Goal: Information Seeking & Learning: Learn about a topic

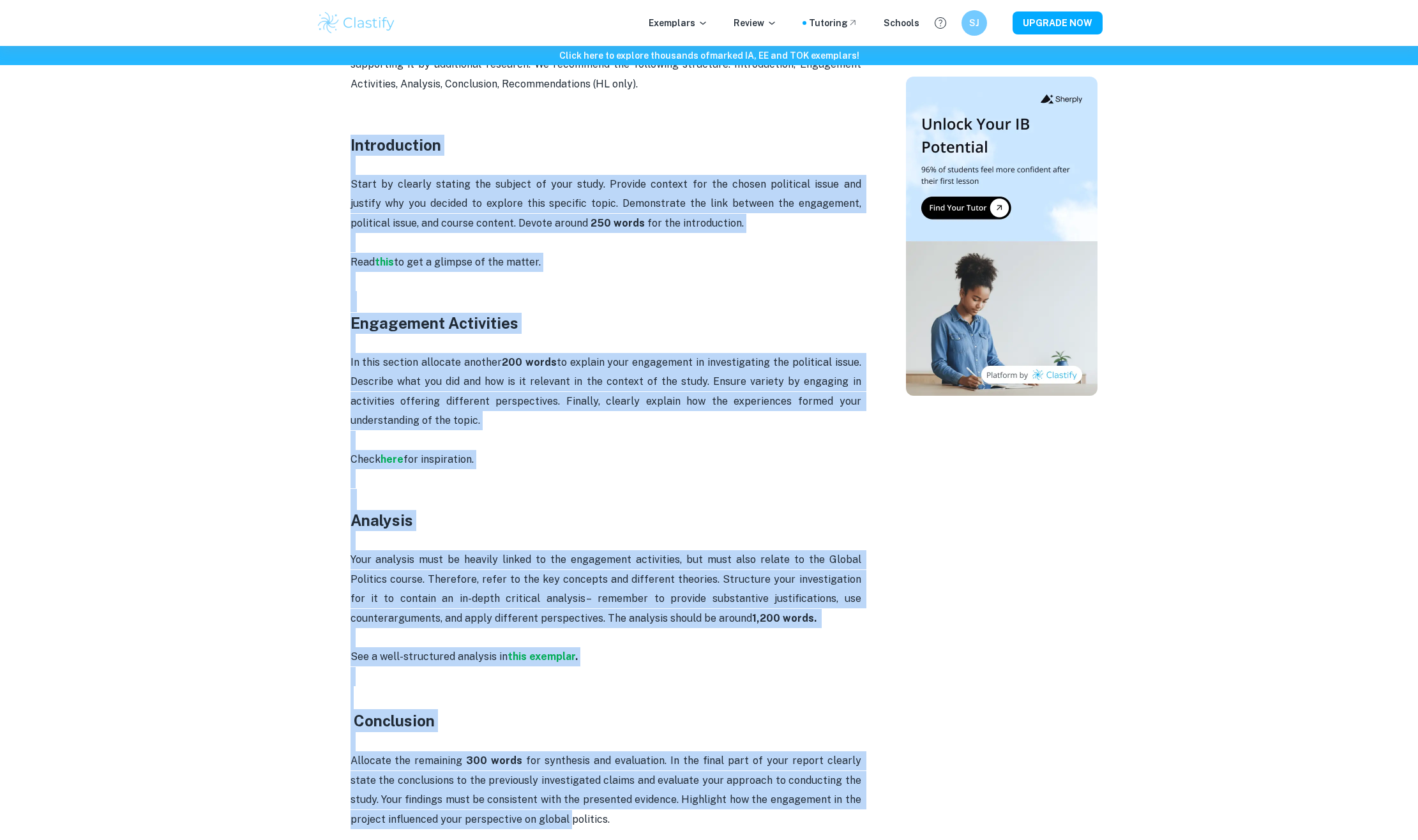
scroll to position [743, 0]
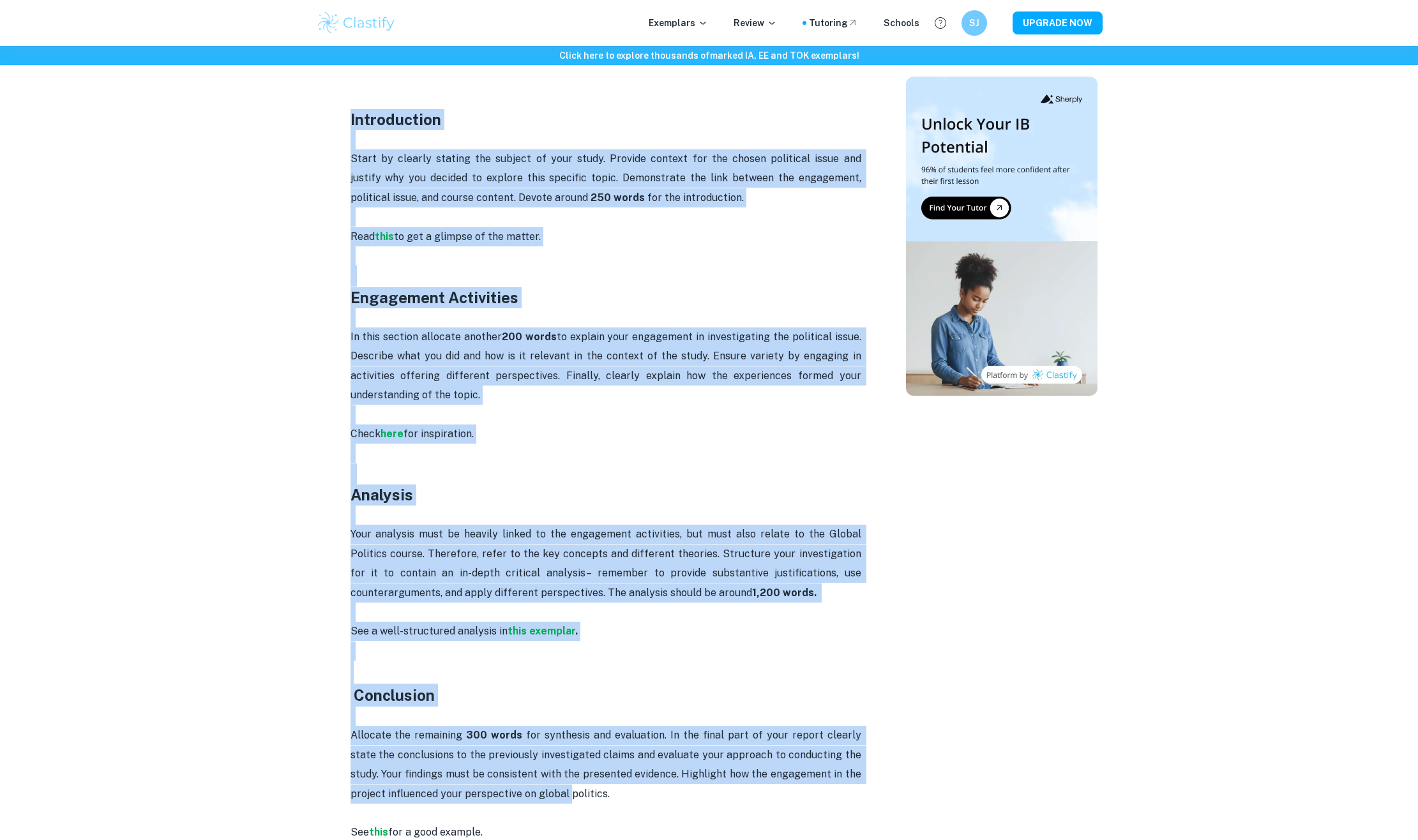
drag, startPoint x: 349, startPoint y: 344, endPoint x: 592, endPoint y: 800, distance: 516.7
click at [592, 800] on div "Global Politics IA word count and page limit [2026 updated] By Julia • January …" at bounding box center [607, 508] width 570 height 2272
copy div "Introduction Start by clearly stating the subject of your study. Provide contex…"
click at [575, 692] on h3 "Conclusion" at bounding box center [606, 683] width 511 height 46
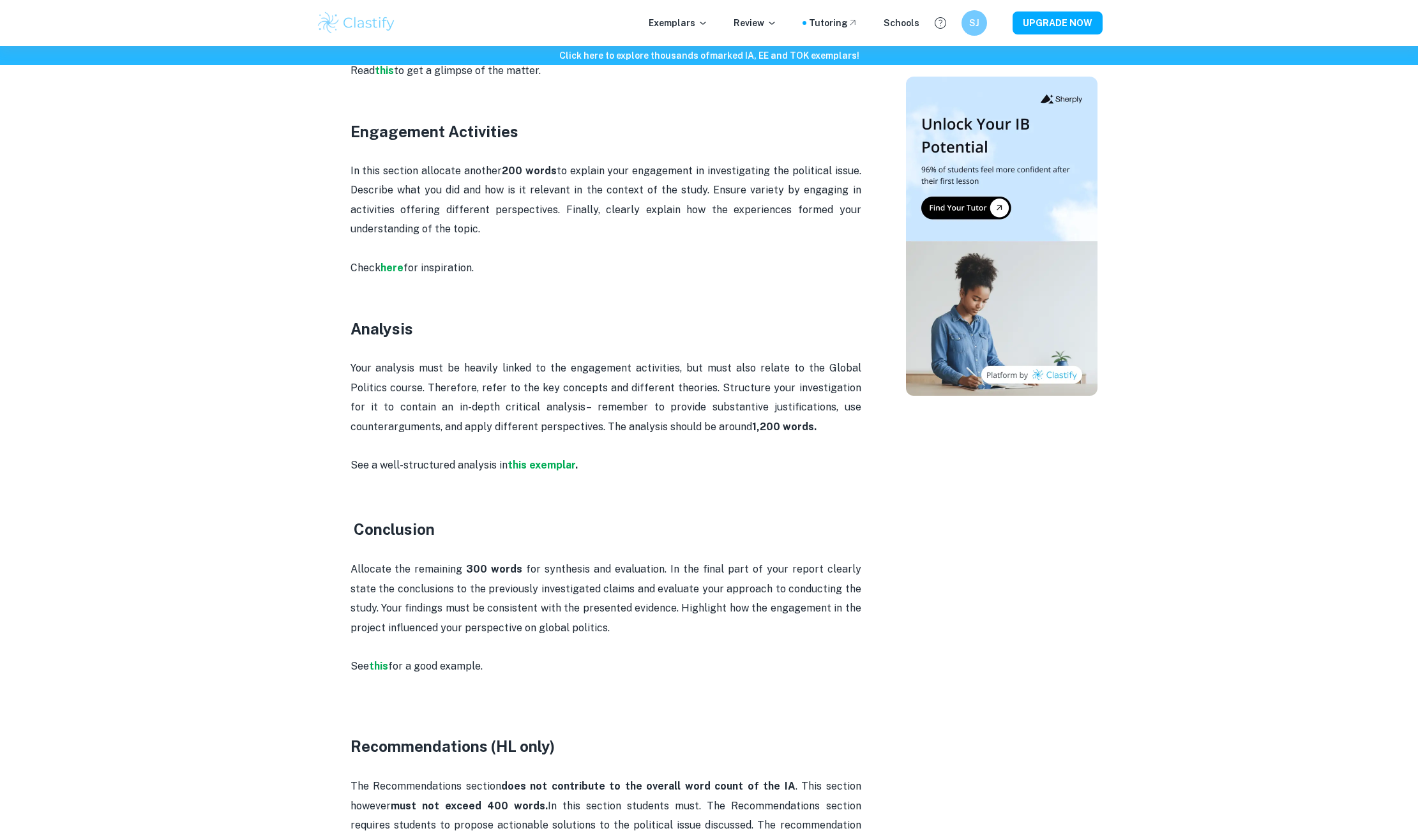
scroll to position [909, 0]
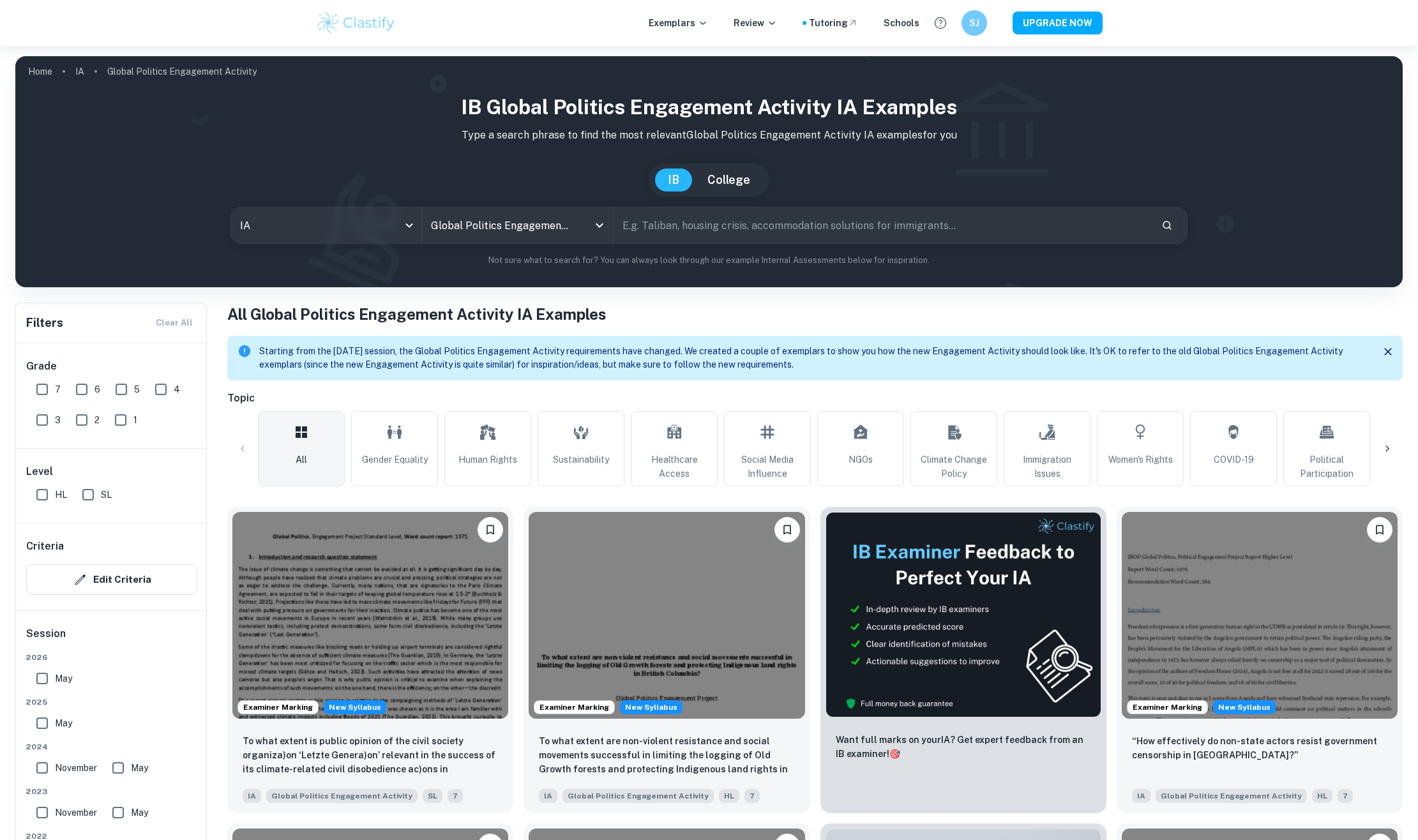
scroll to position [147, 0]
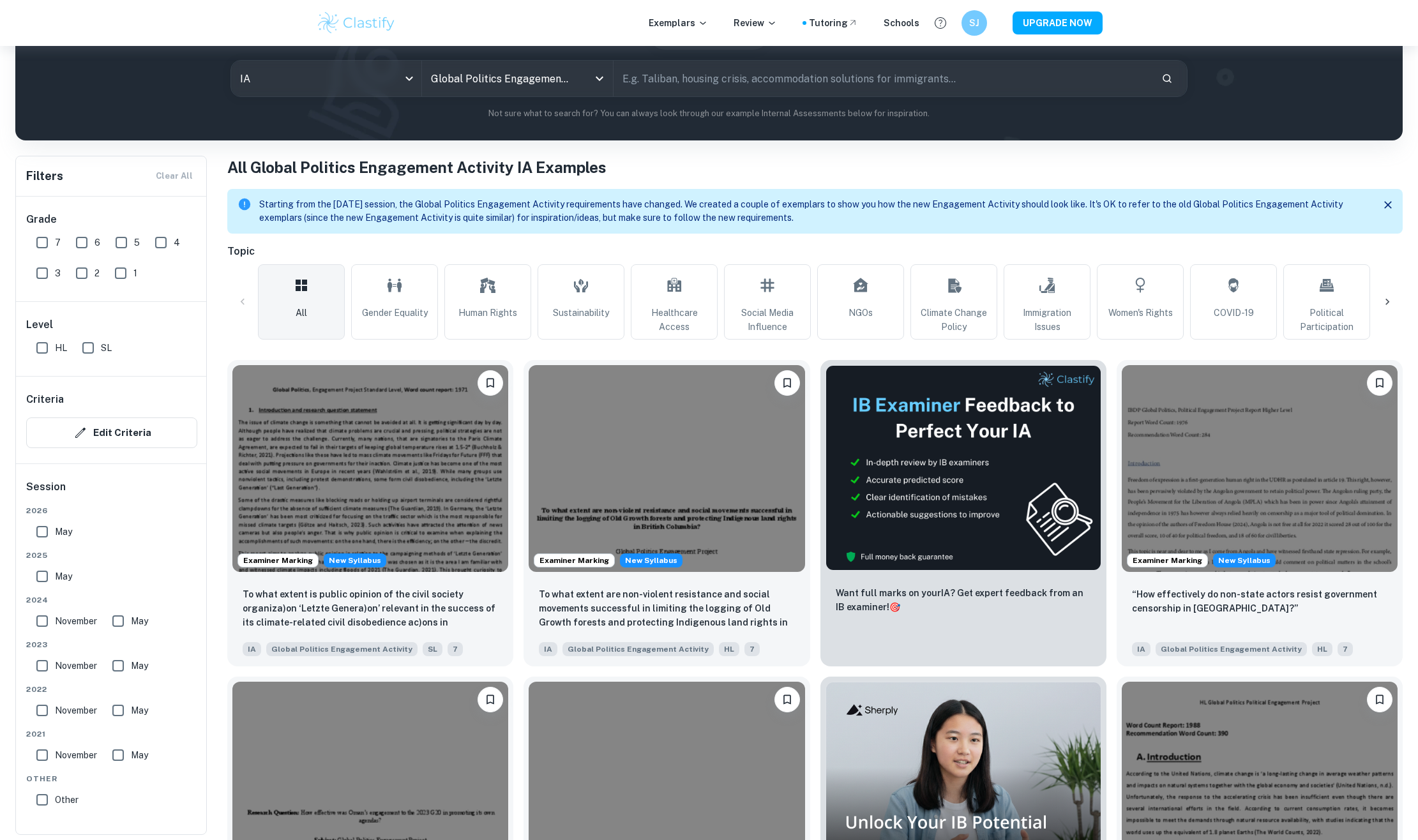
click at [85, 350] on input "SL" at bounding box center [88, 348] width 26 height 26
checkbox input "true"
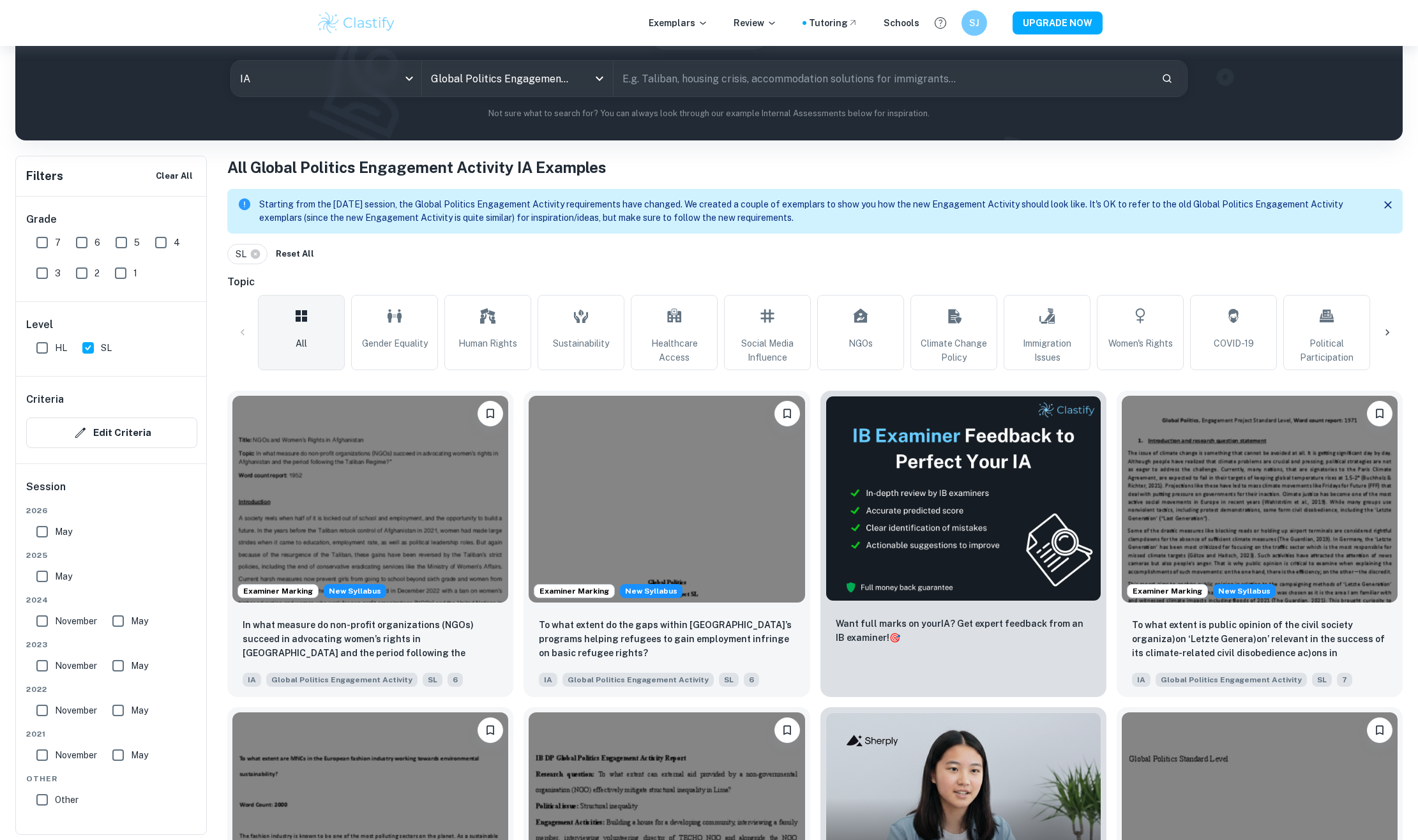
click at [40, 249] on input "7" at bounding box center [43, 243] width 26 height 26
checkbox input "true"
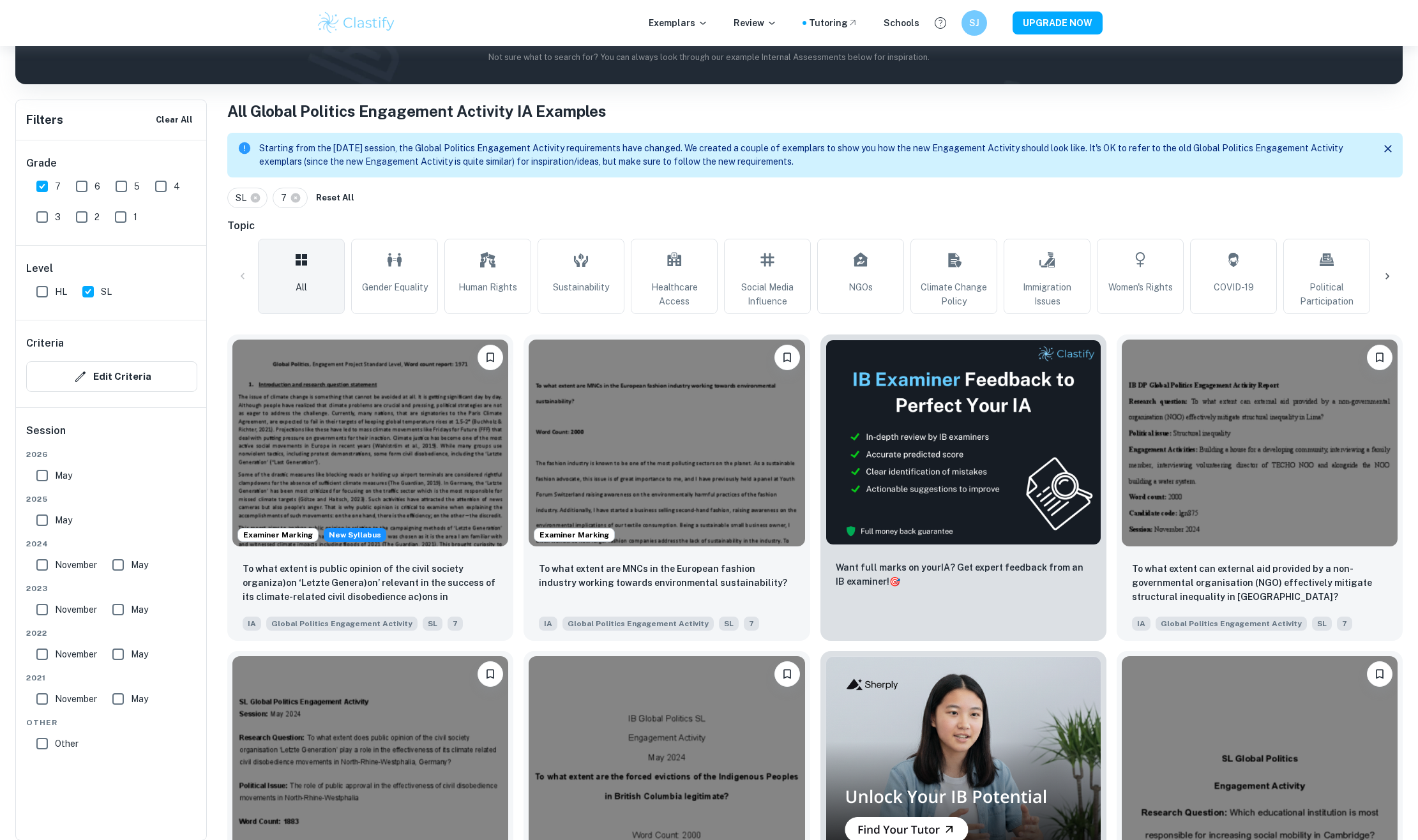
scroll to position [209, 0]
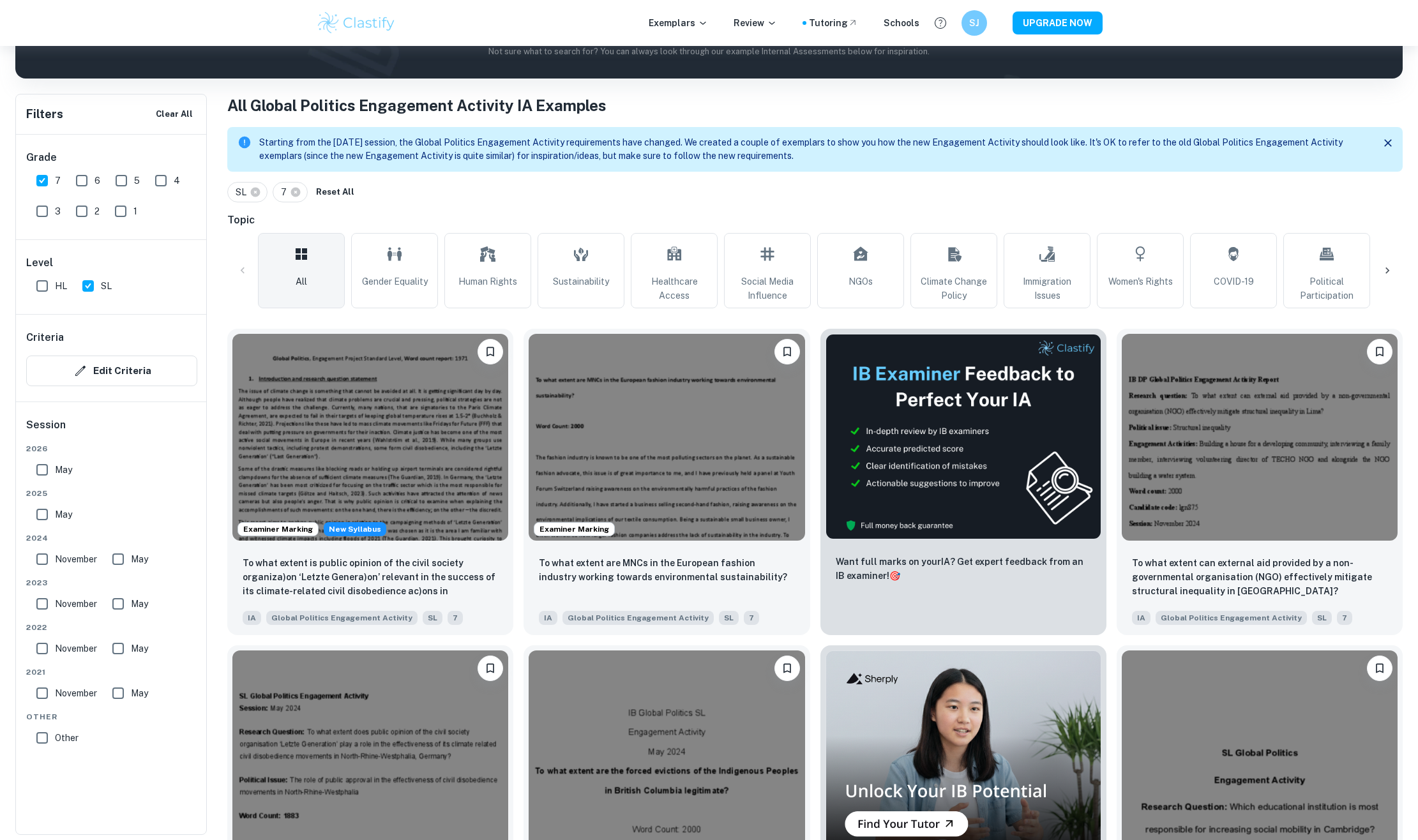
click at [45, 464] on input "May" at bounding box center [43, 470] width 26 height 26
checkbox input "true"
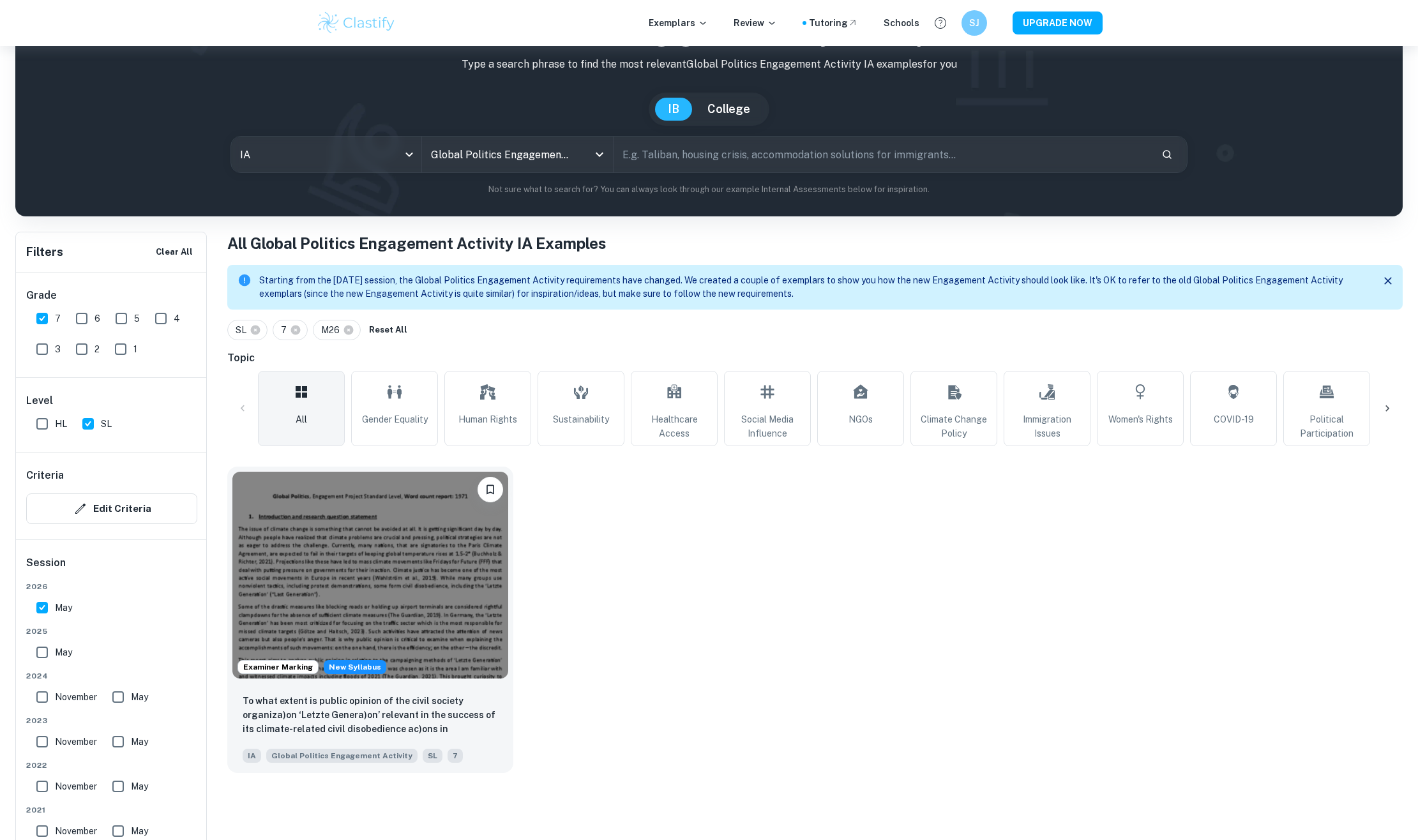
scroll to position [46, 0]
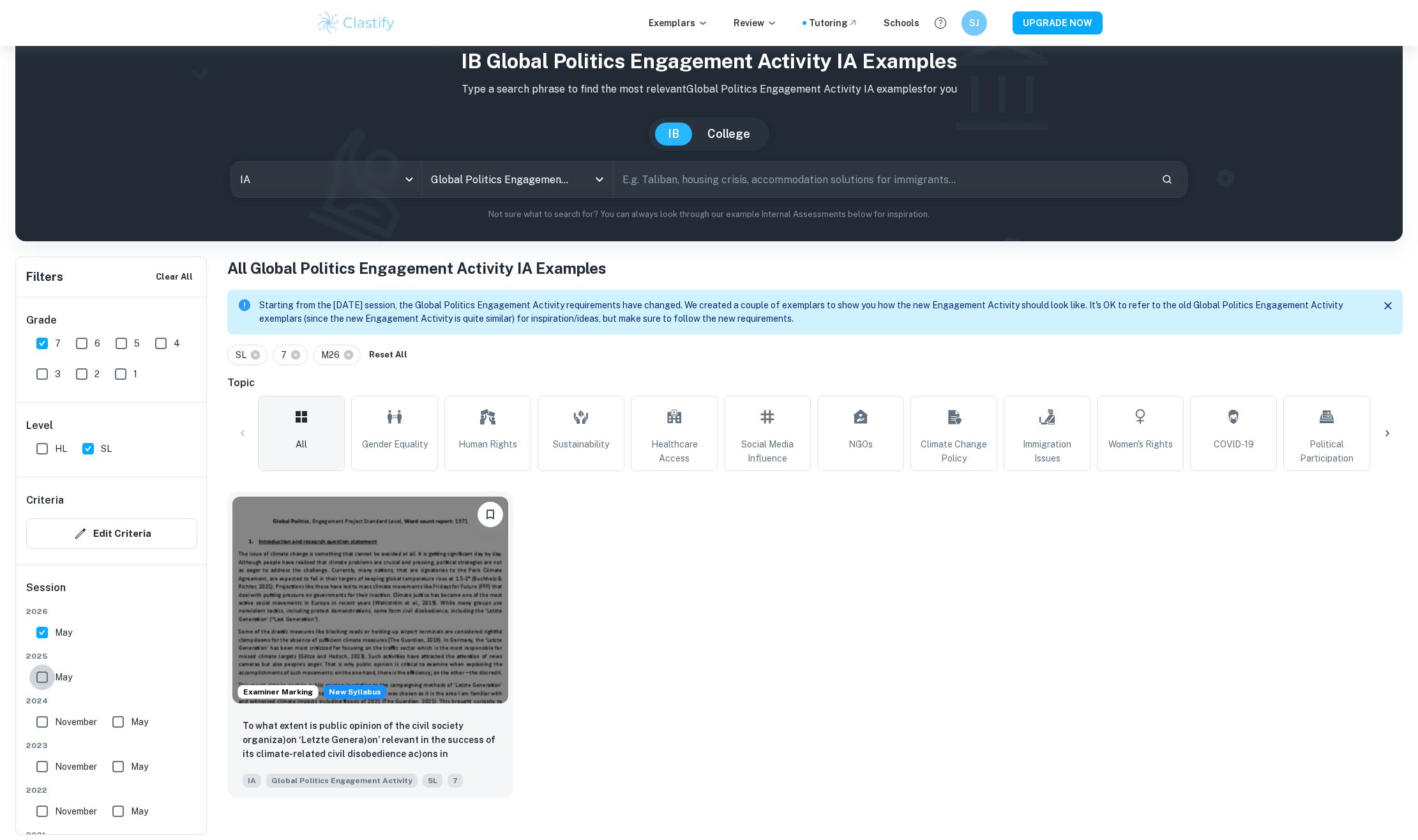
click at [43, 673] on input "May" at bounding box center [43, 677] width 26 height 26
checkbox input "true"
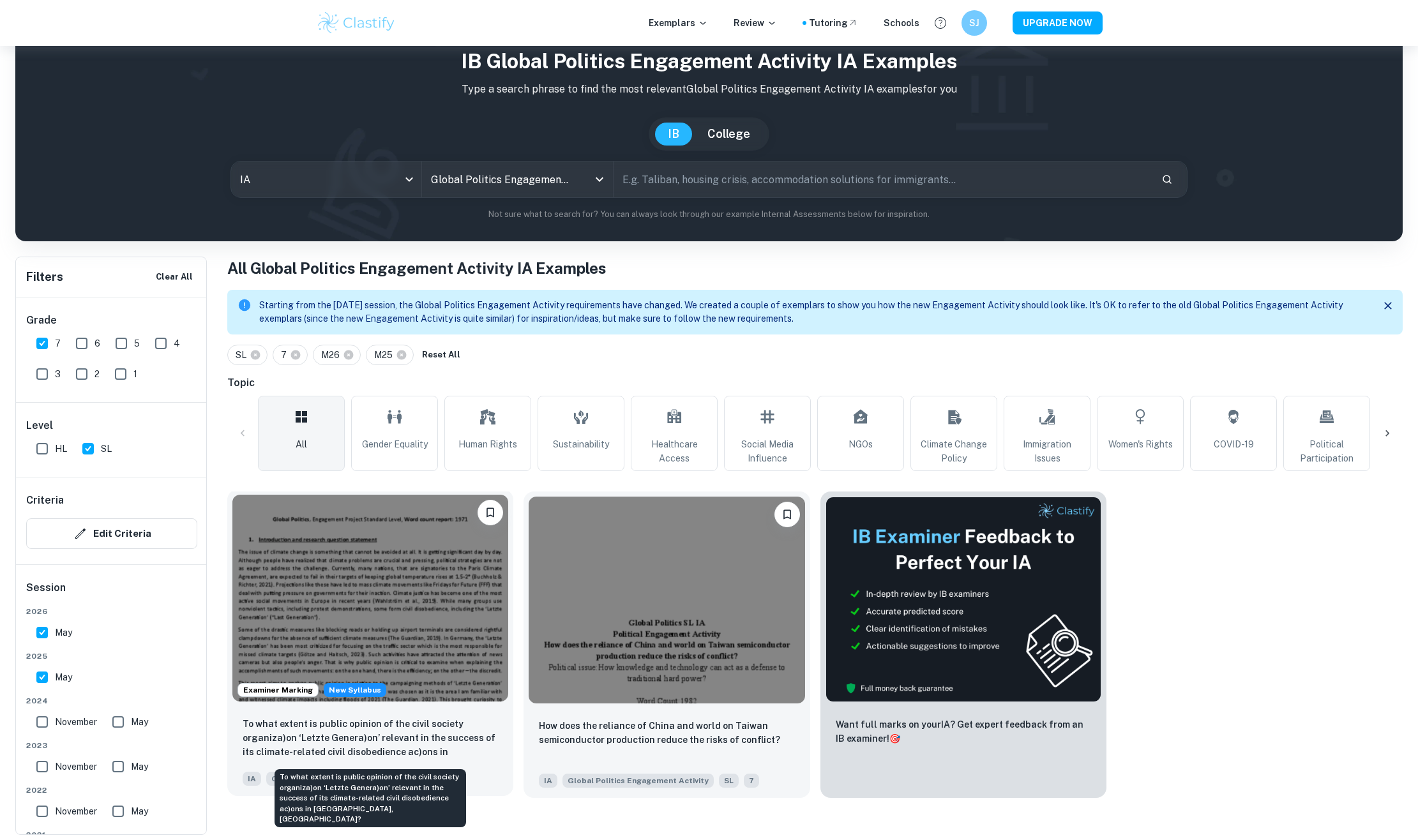
click at [394, 719] on p "To what extent is public opinion of the civil society organiza)on ‘Letzte Gener…" at bounding box center [370, 738] width 255 height 43
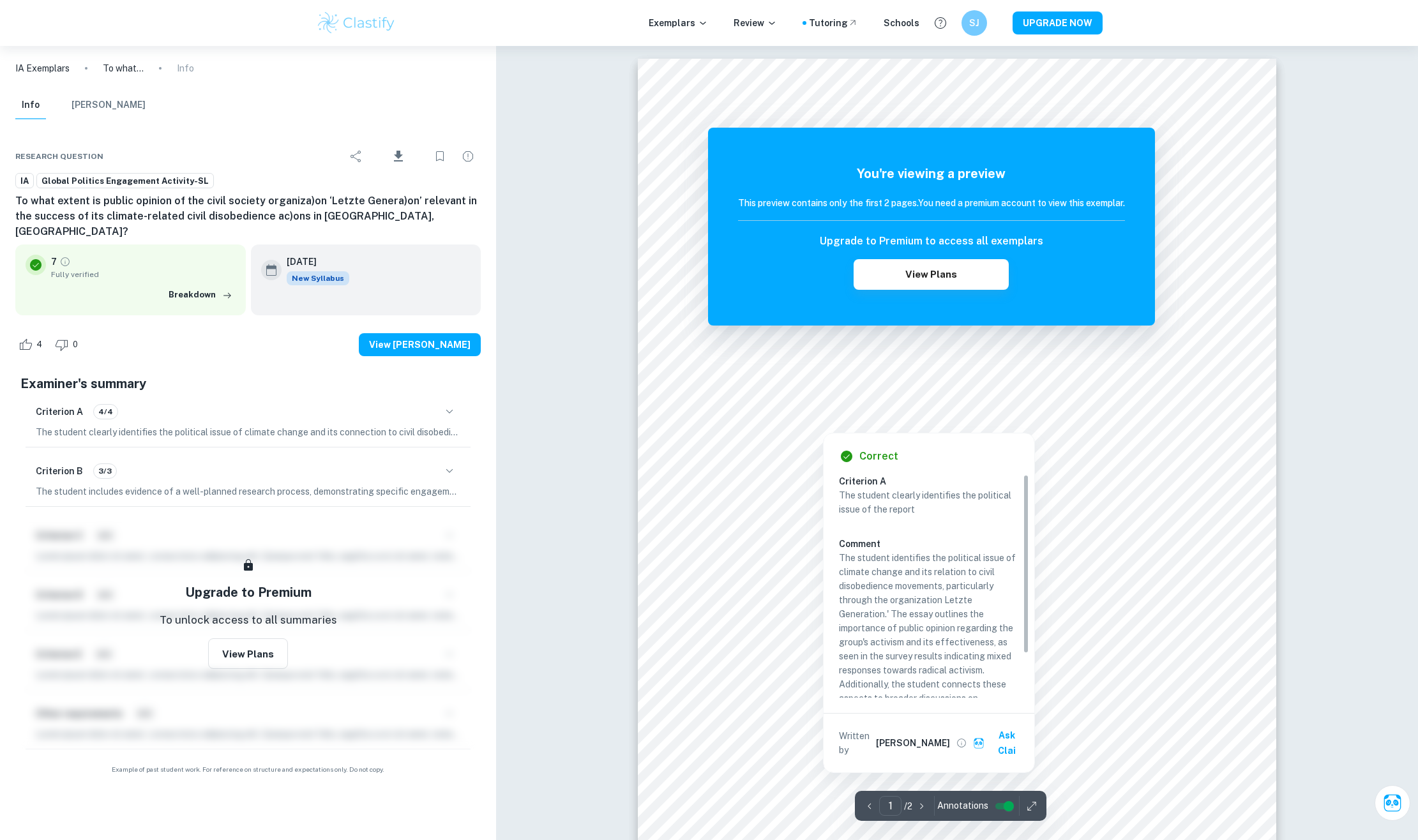
scroll to position [54, 0]
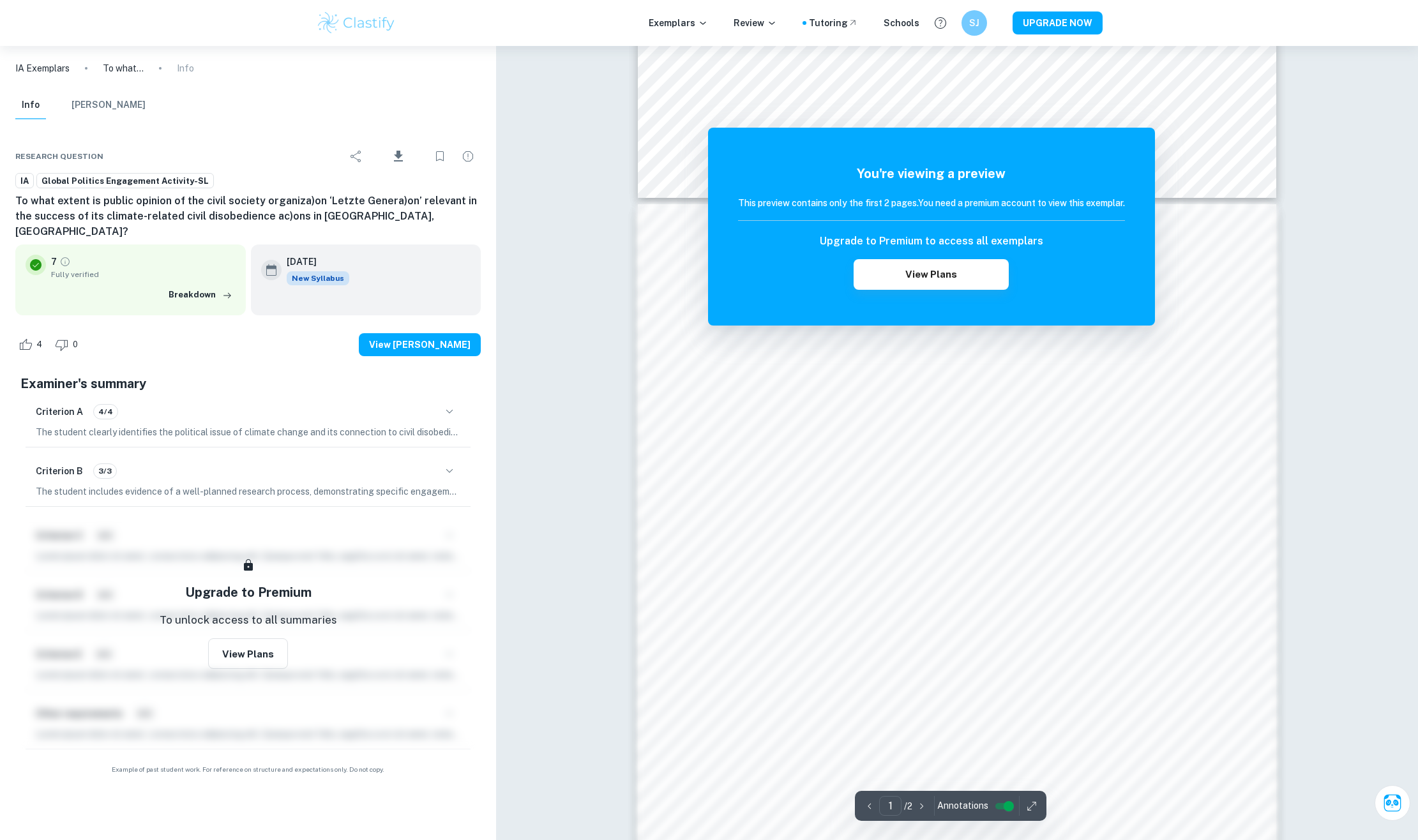
scroll to position [46, 0]
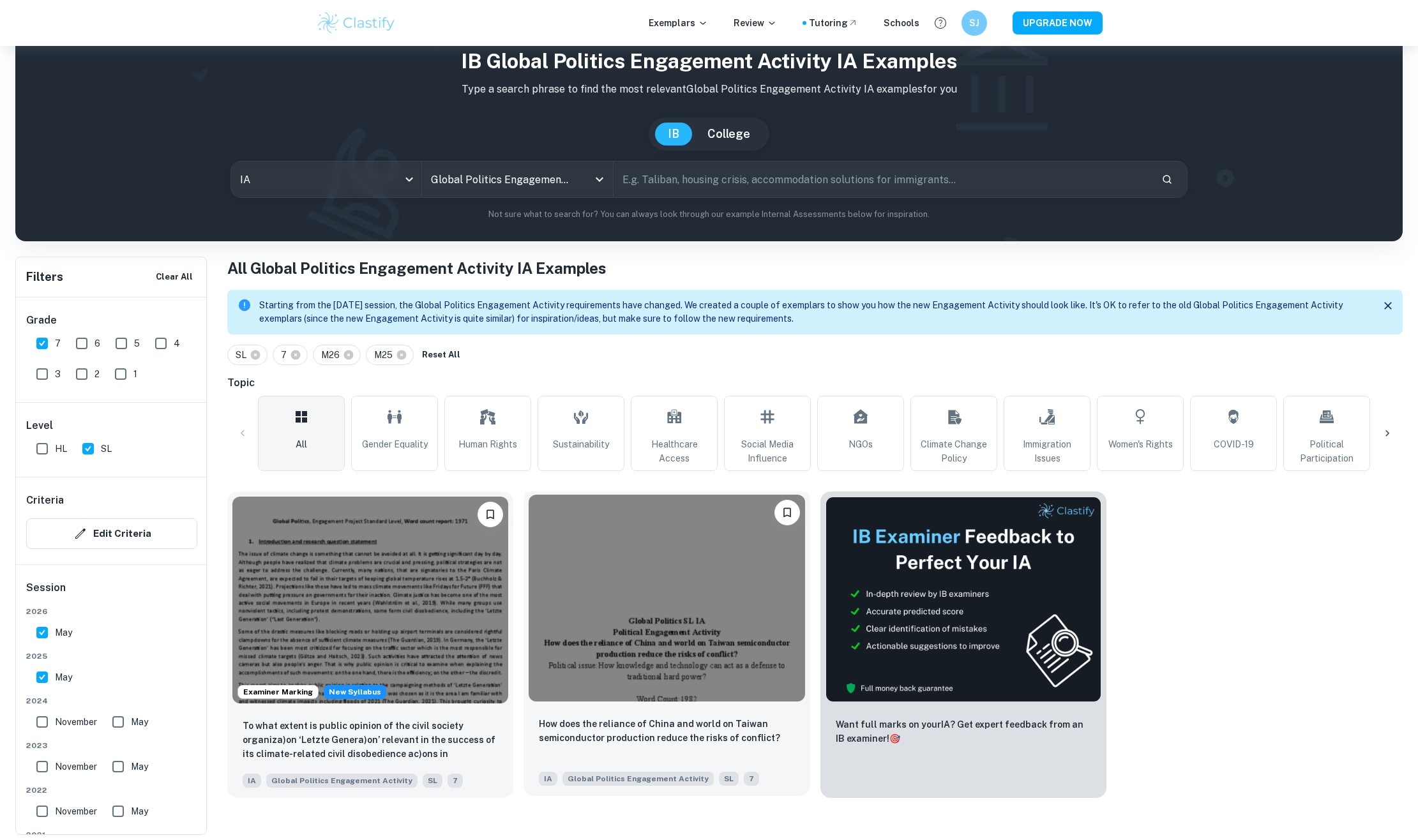
click at [644, 613] on img at bounding box center [667, 598] width 276 height 207
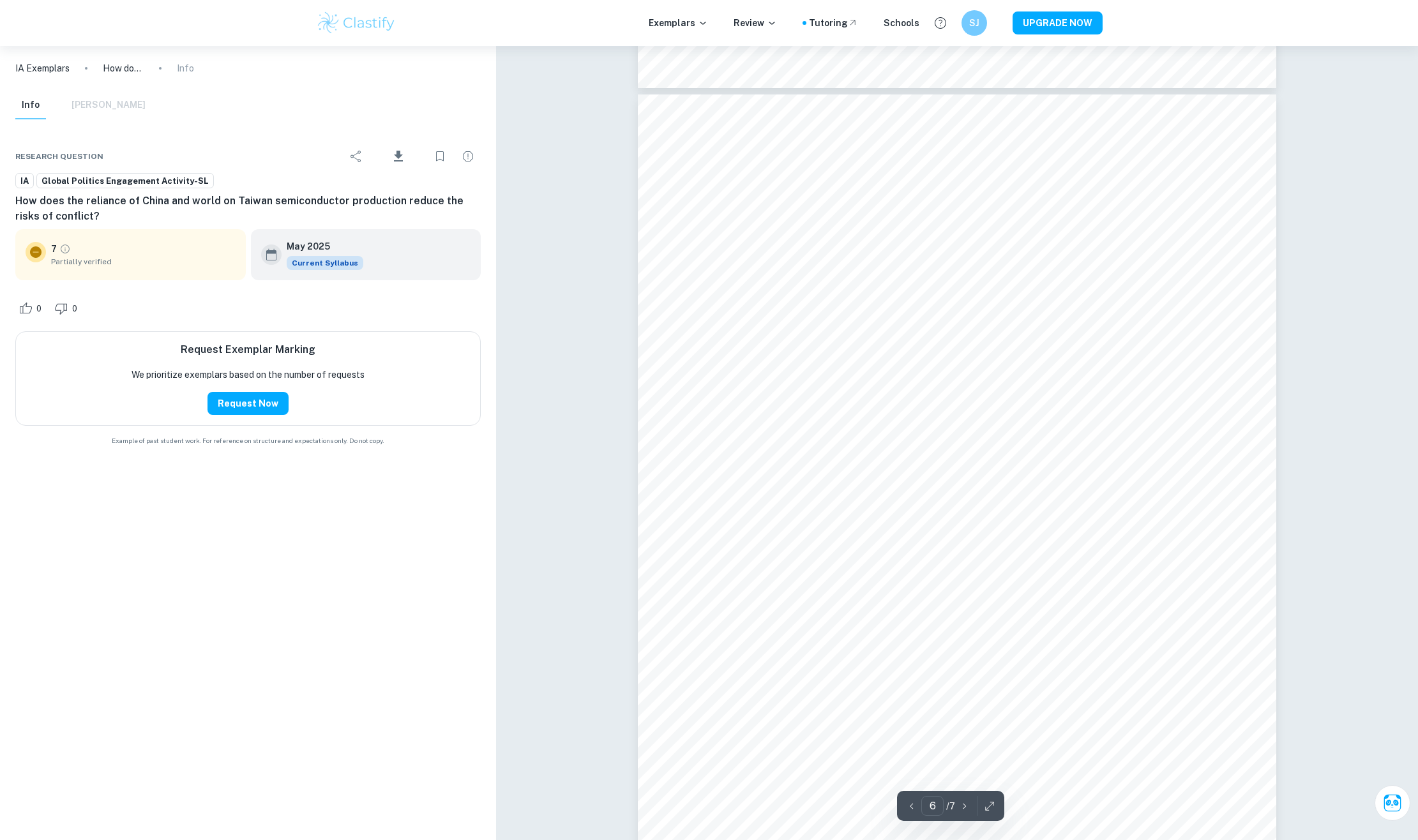
scroll to position [4341, 0]
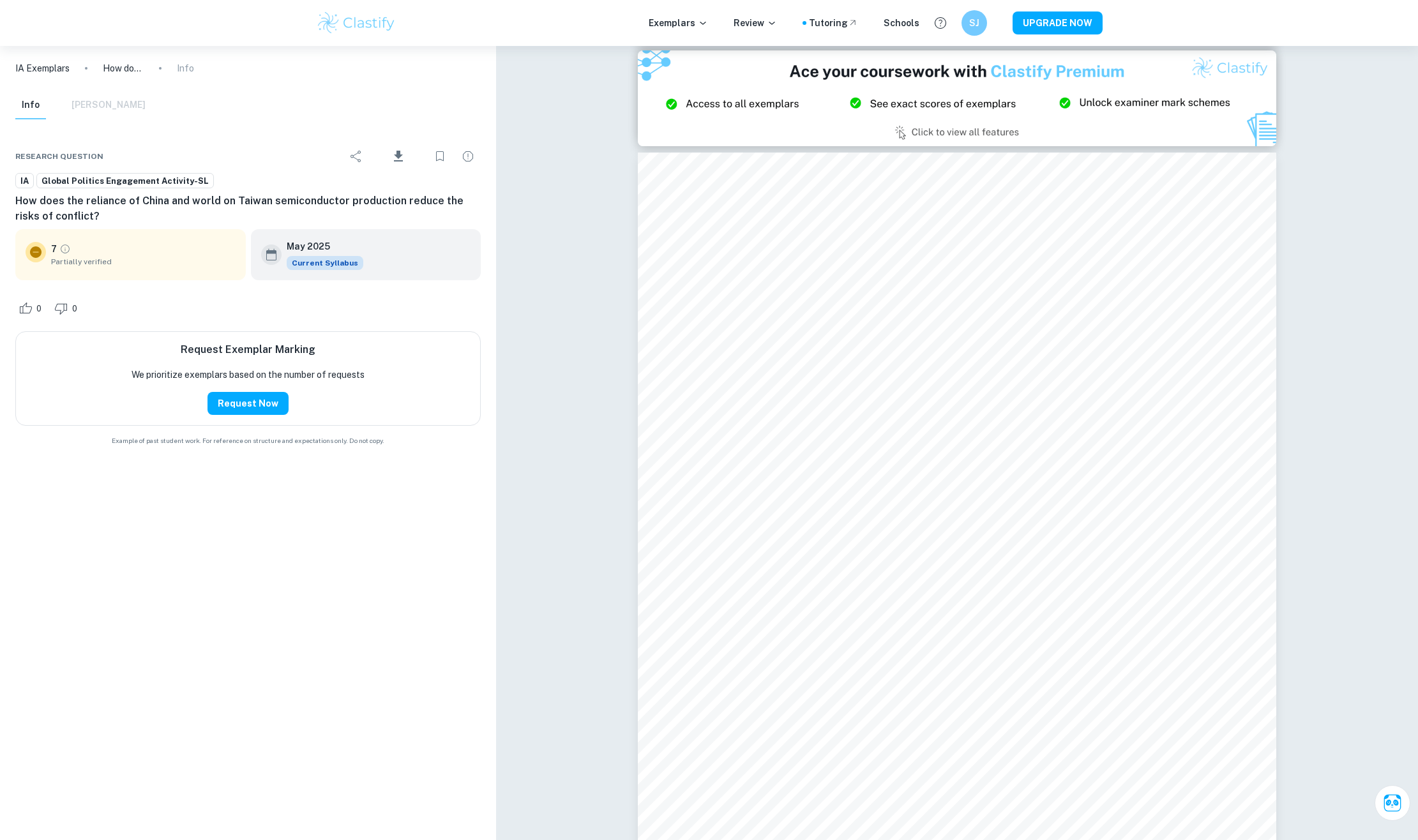
scroll to position [1785, 0]
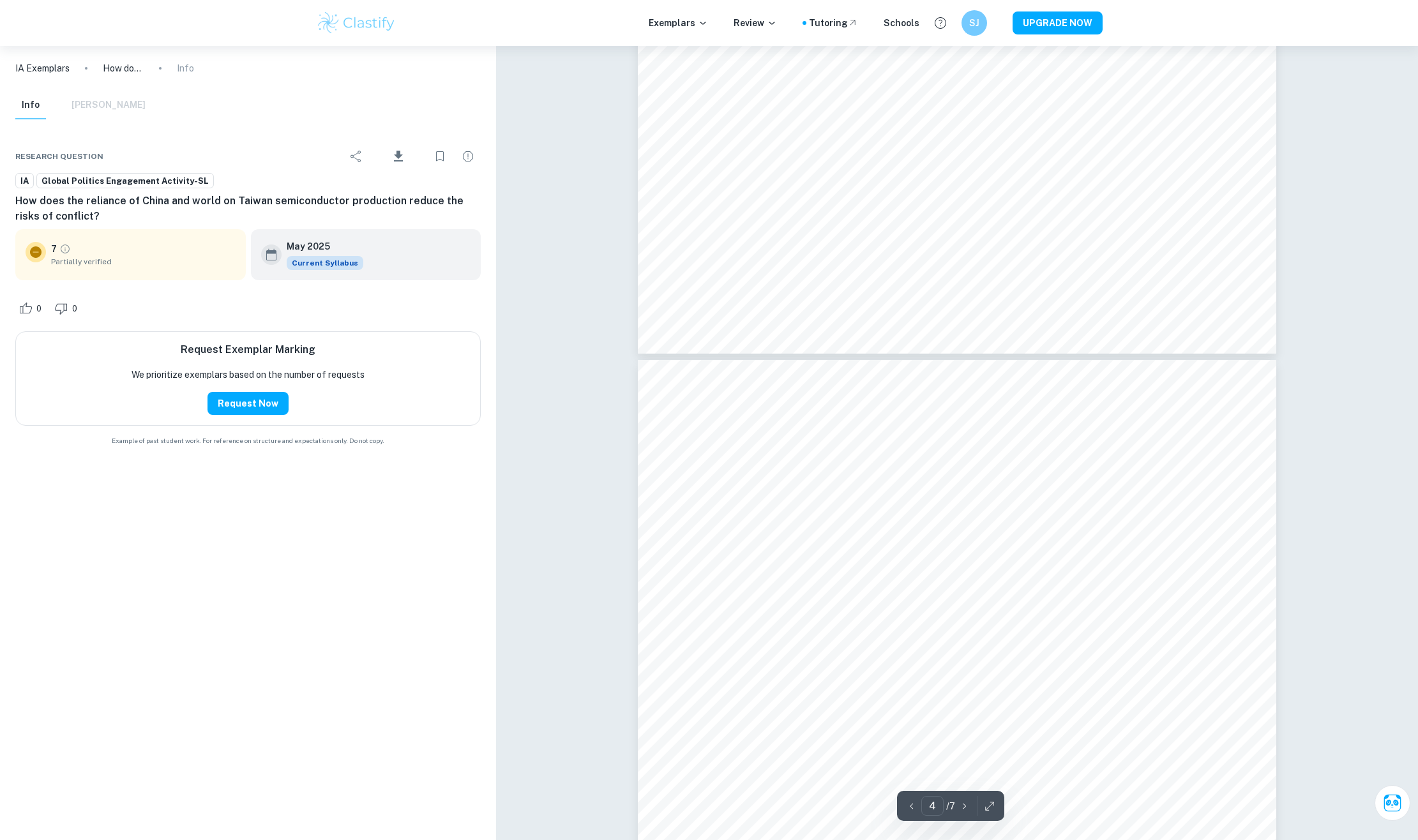
type input "5"
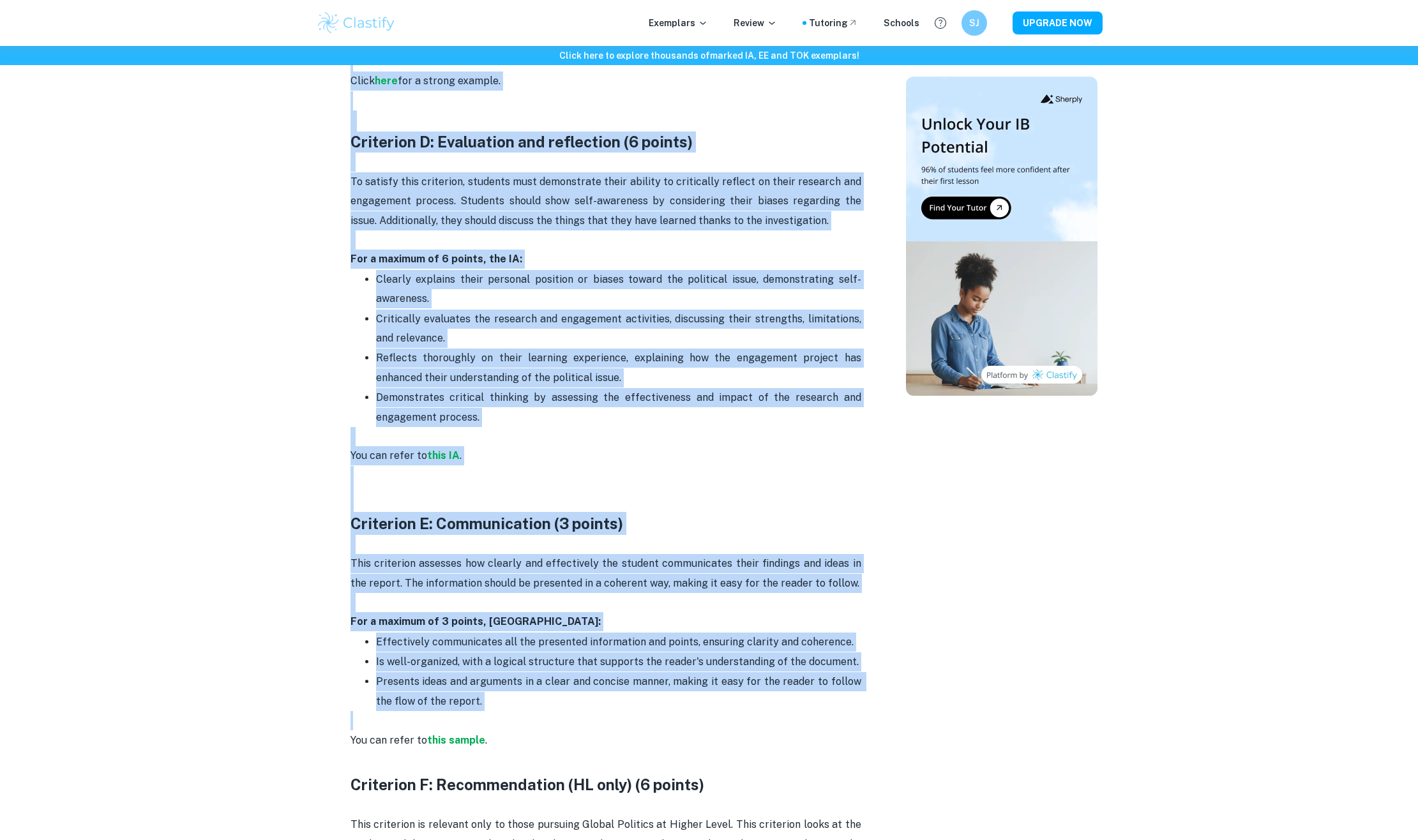
scroll to position [1848, 0]
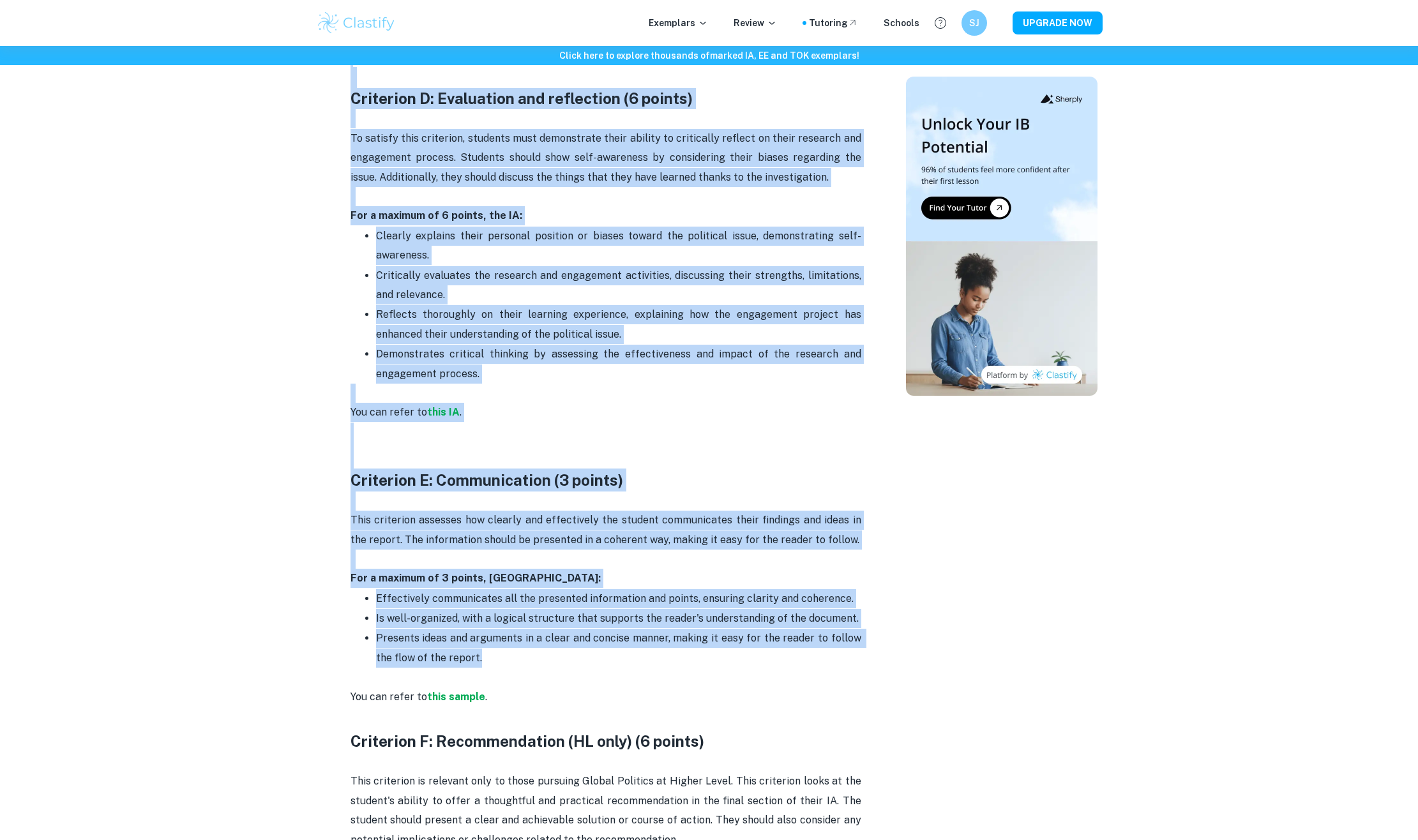
drag, startPoint x: 354, startPoint y: 155, endPoint x: 604, endPoint y: 653, distance: 557.2
copy div "Loremipsu D: Sitametcons adi elitseddoeius (1 tempor) Inci utlaboree dolor ma a…"
click at [592, 654] on p "Presents ideas and arguments in a clear and concise manner, making it easy for …" at bounding box center [619, 647] width 485 height 39
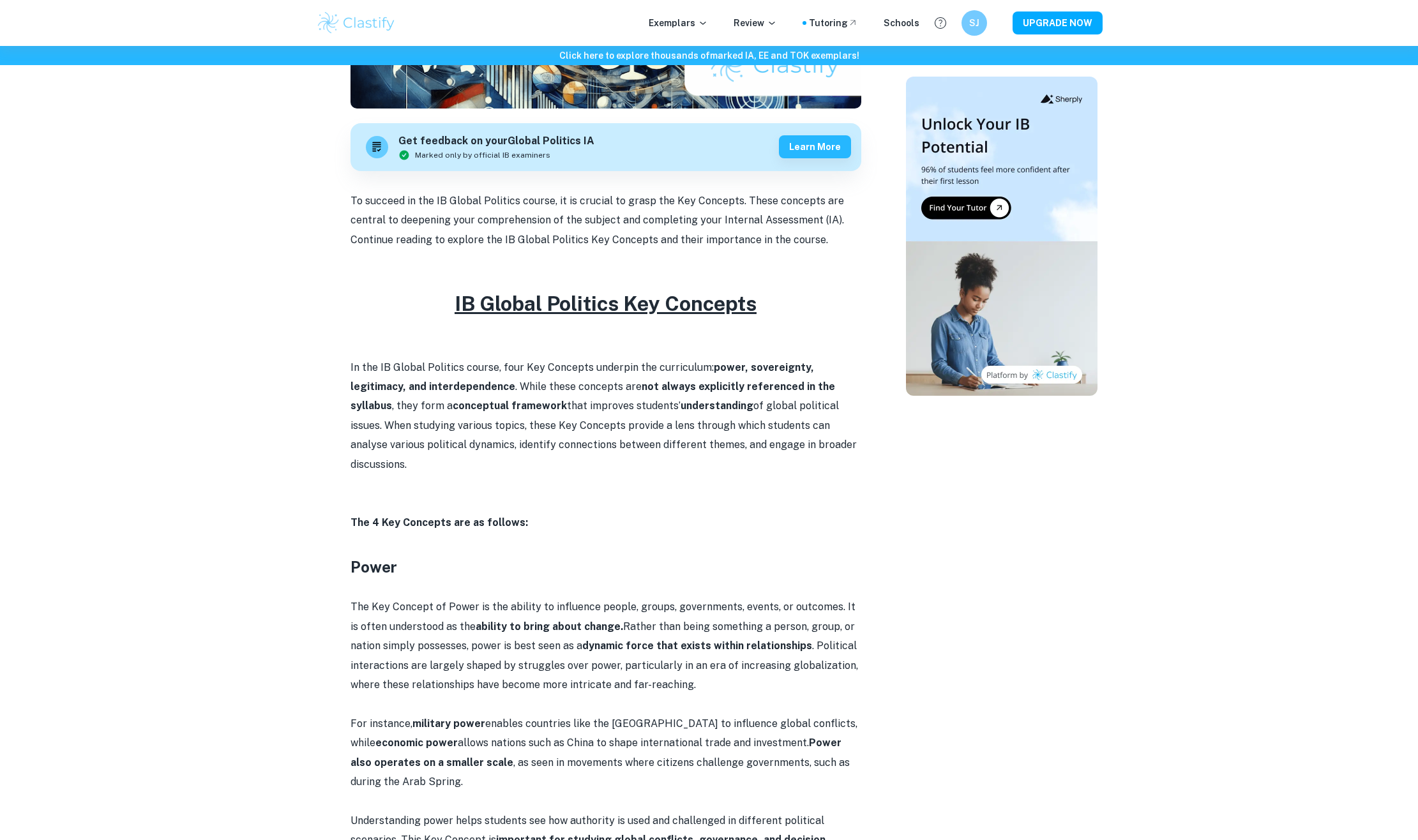
scroll to position [369, 0]
